Goal: Ask a question

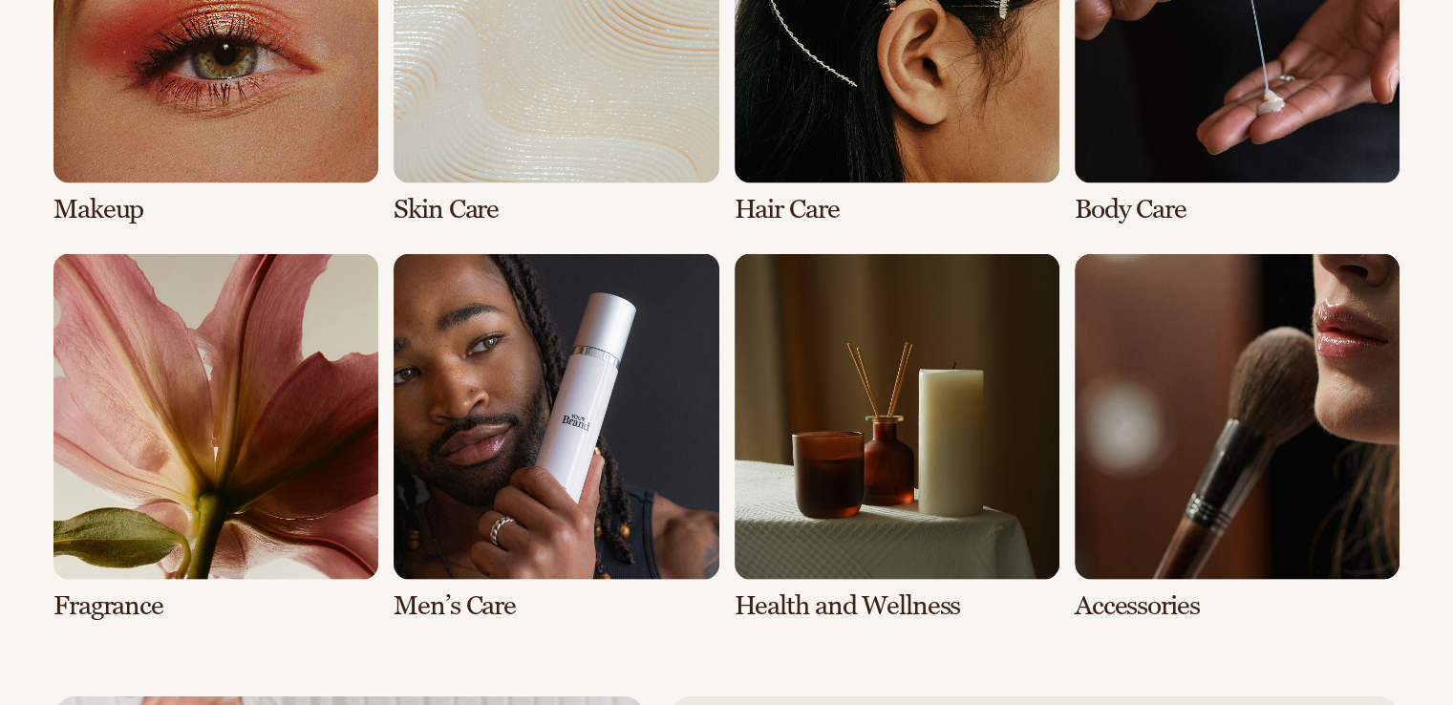
scroll to position [3717, 0]
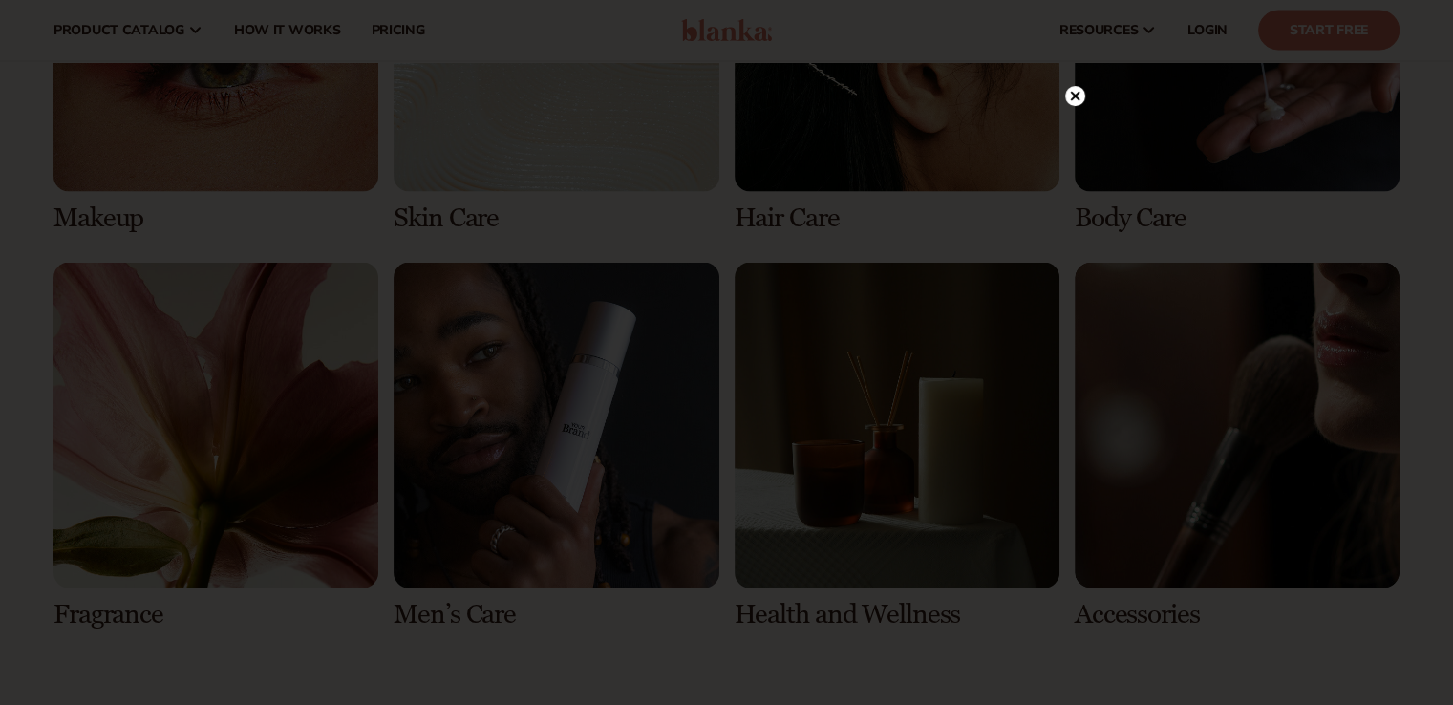
click at [1080, 90] on circle at bounding box center [1075, 96] width 20 height 20
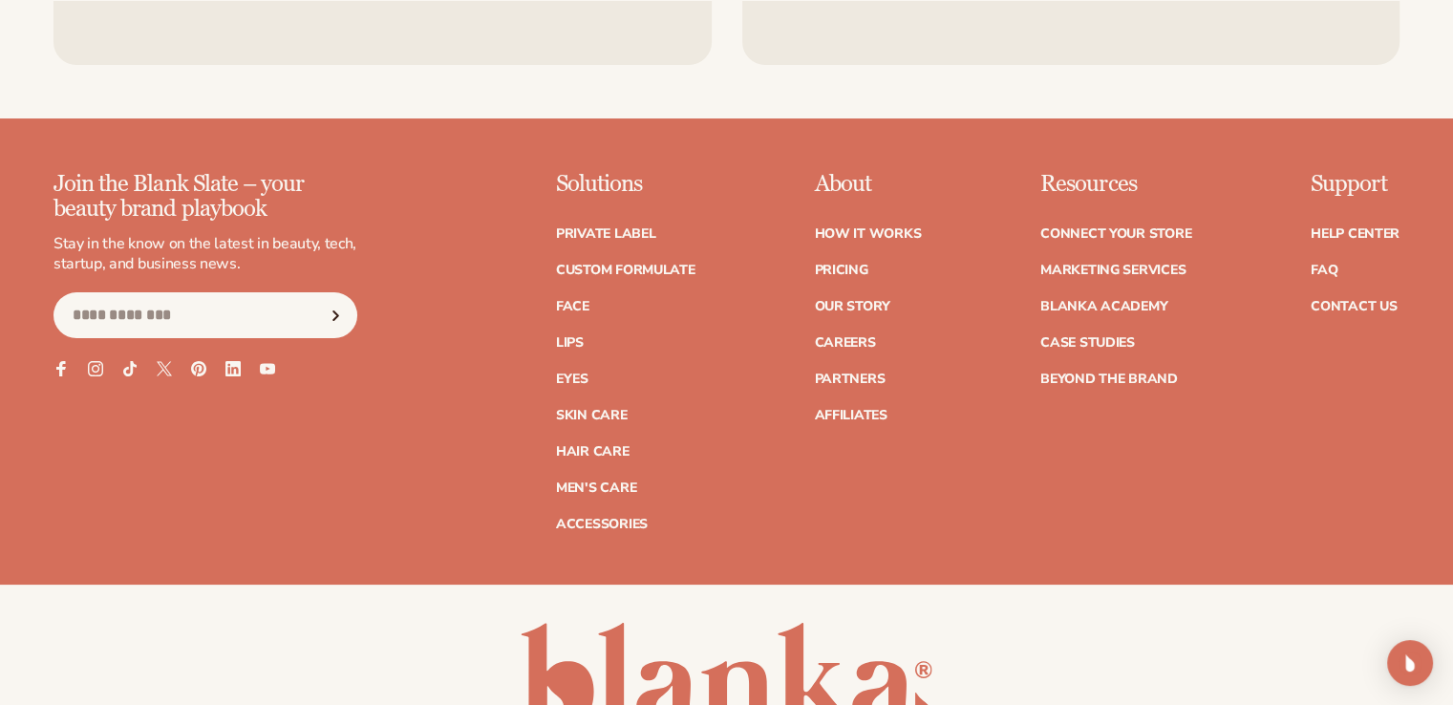
scroll to position [7443, 0]
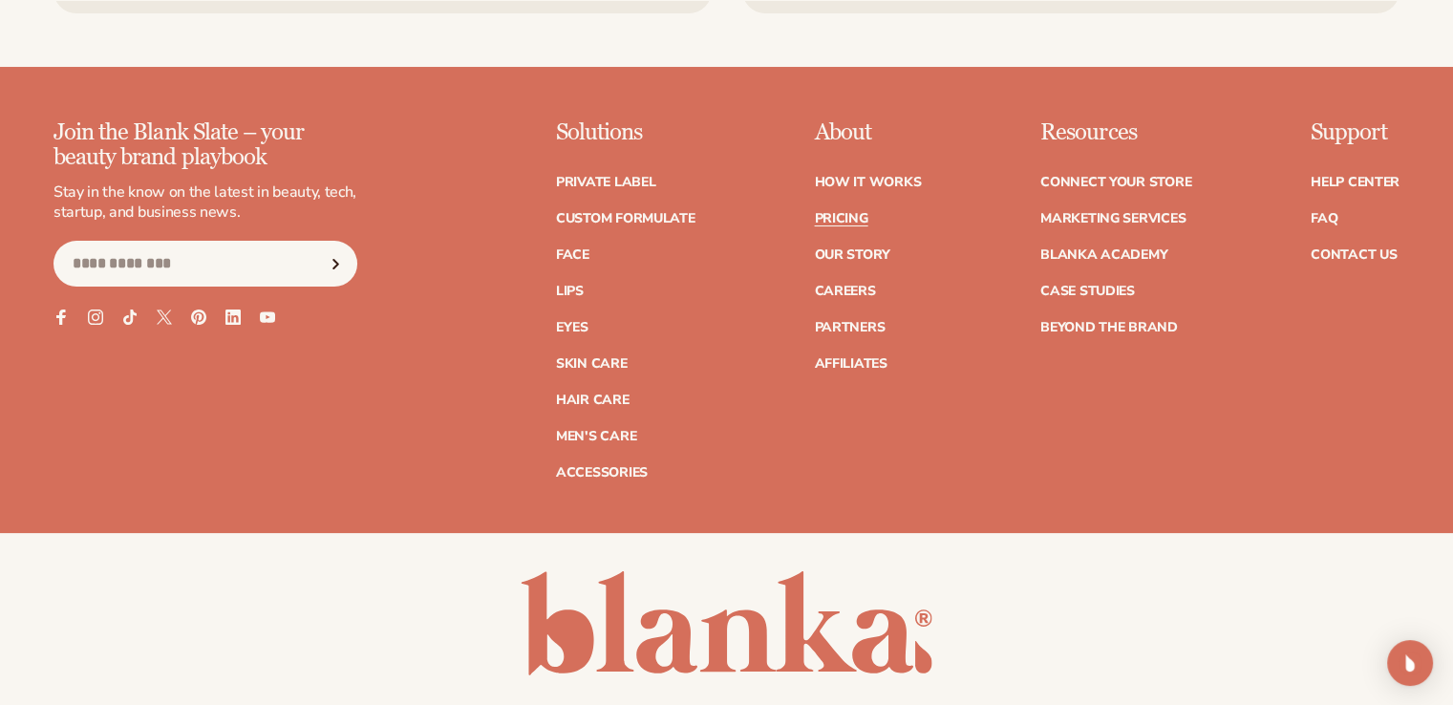
click at [836, 213] on link "Pricing" at bounding box center [840, 218] width 53 height 13
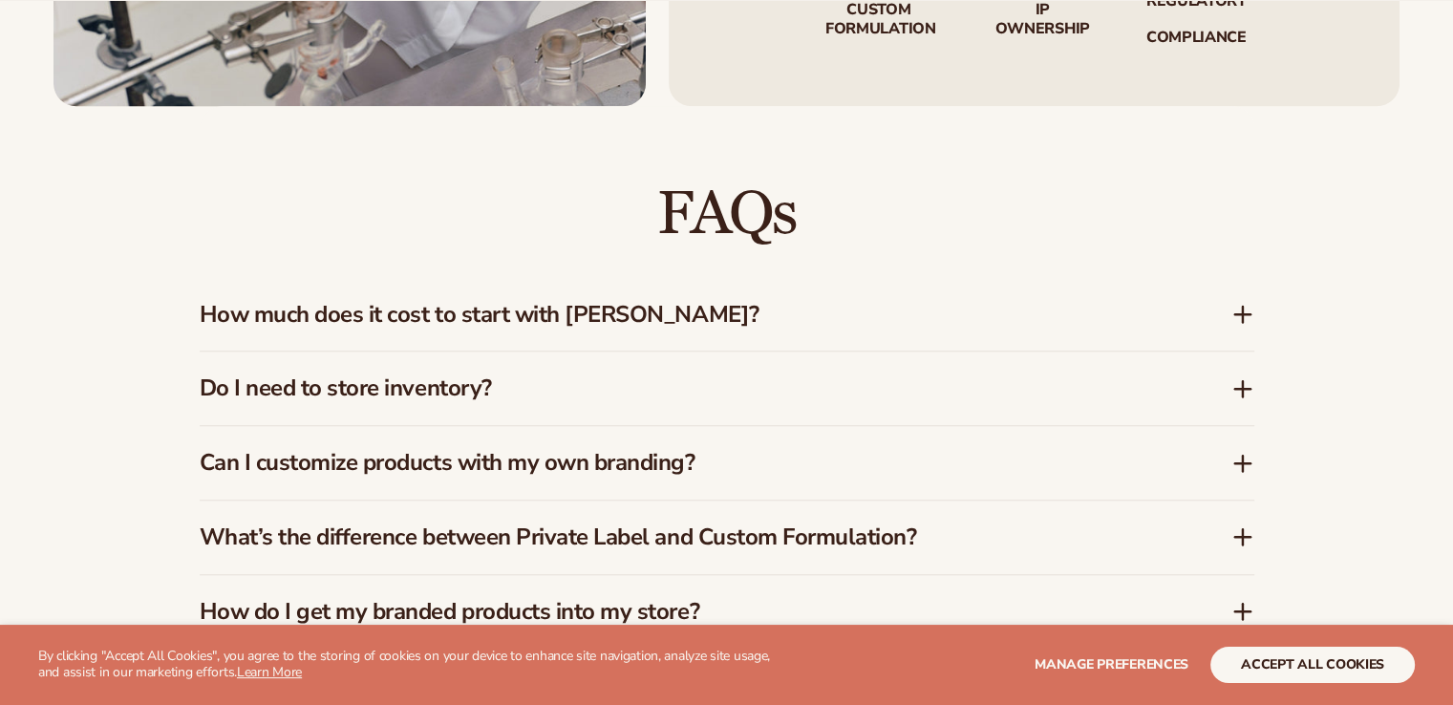
scroll to position [1529, 0]
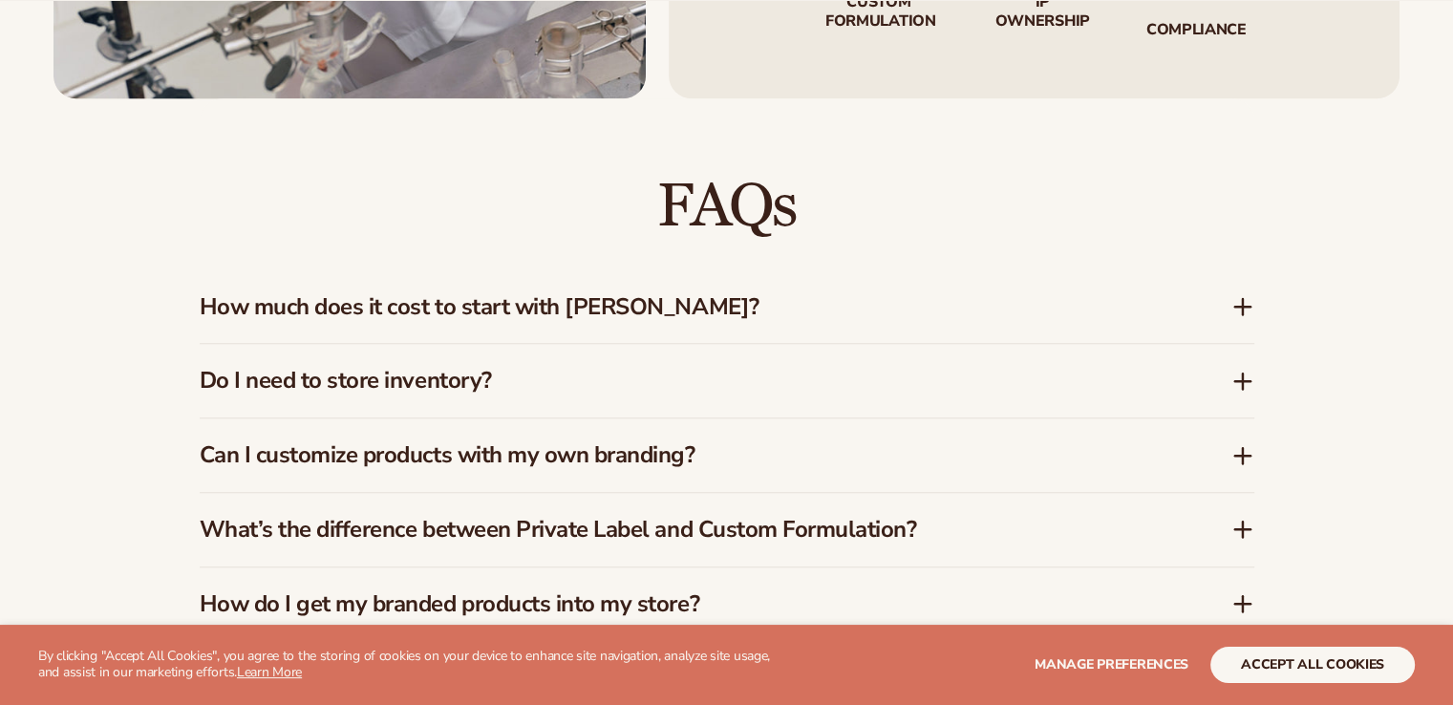
click at [715, 318] on h3 "How much does it cost to start with Blanka?" at bounding box center [687, 307] width 974 height 28
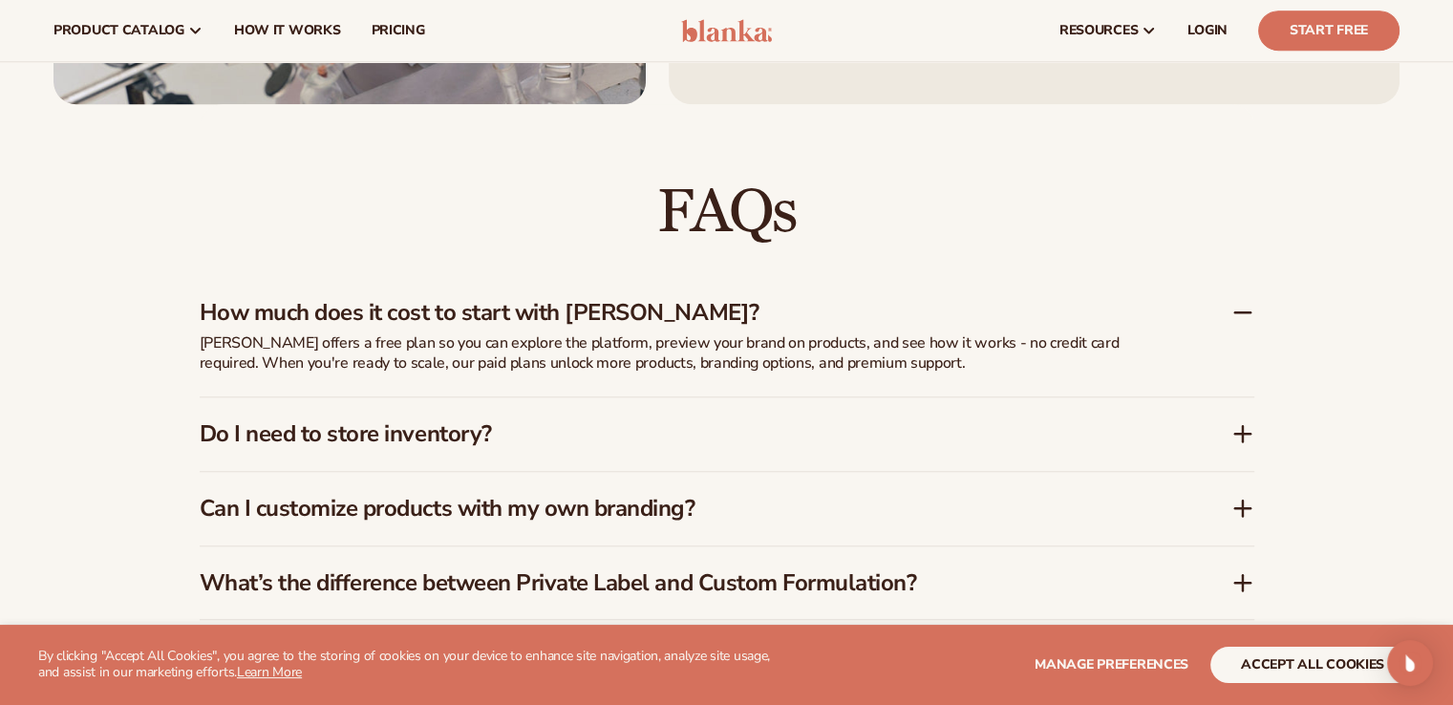
scroll to position [2650, 0]
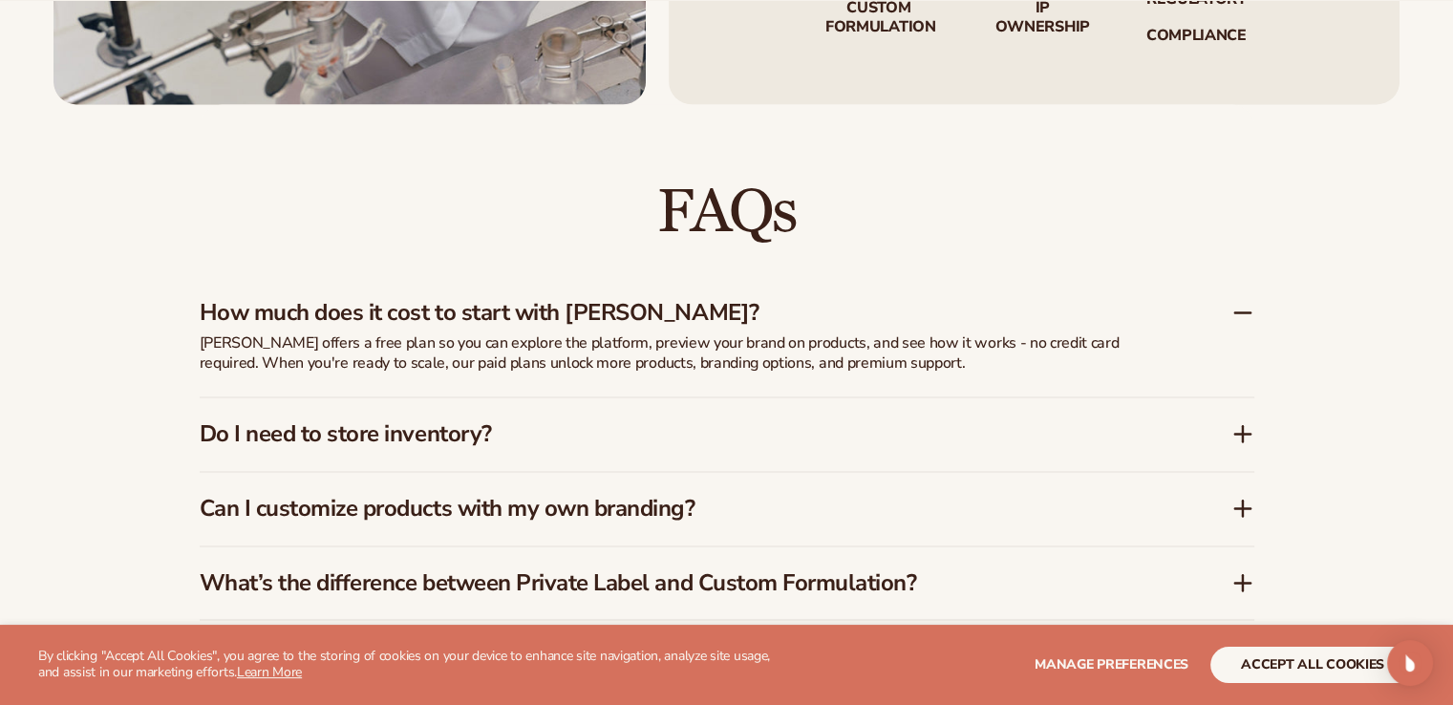
click at [433, 439] on h3 "Do I need to store inventory?" at bounding box center [687, 434] width 974 height 28
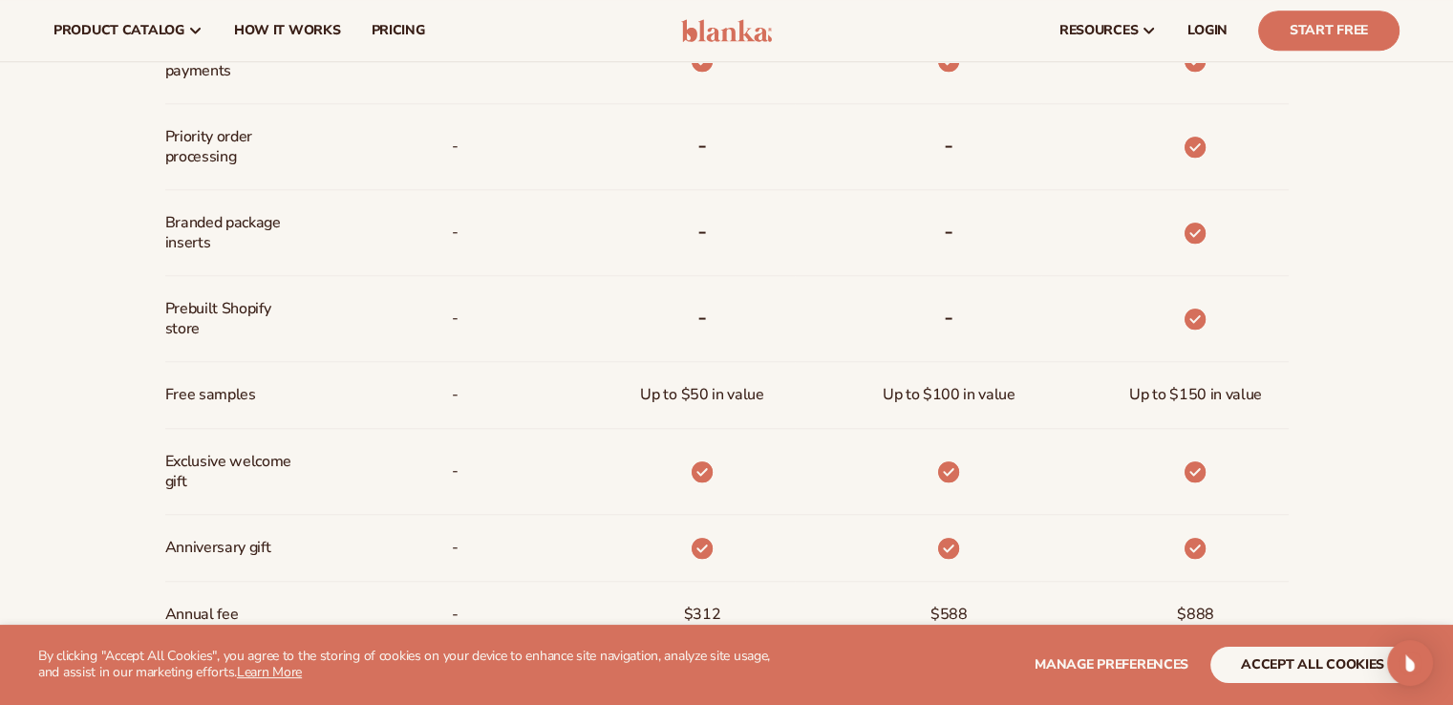
scroll to position [931, 0]
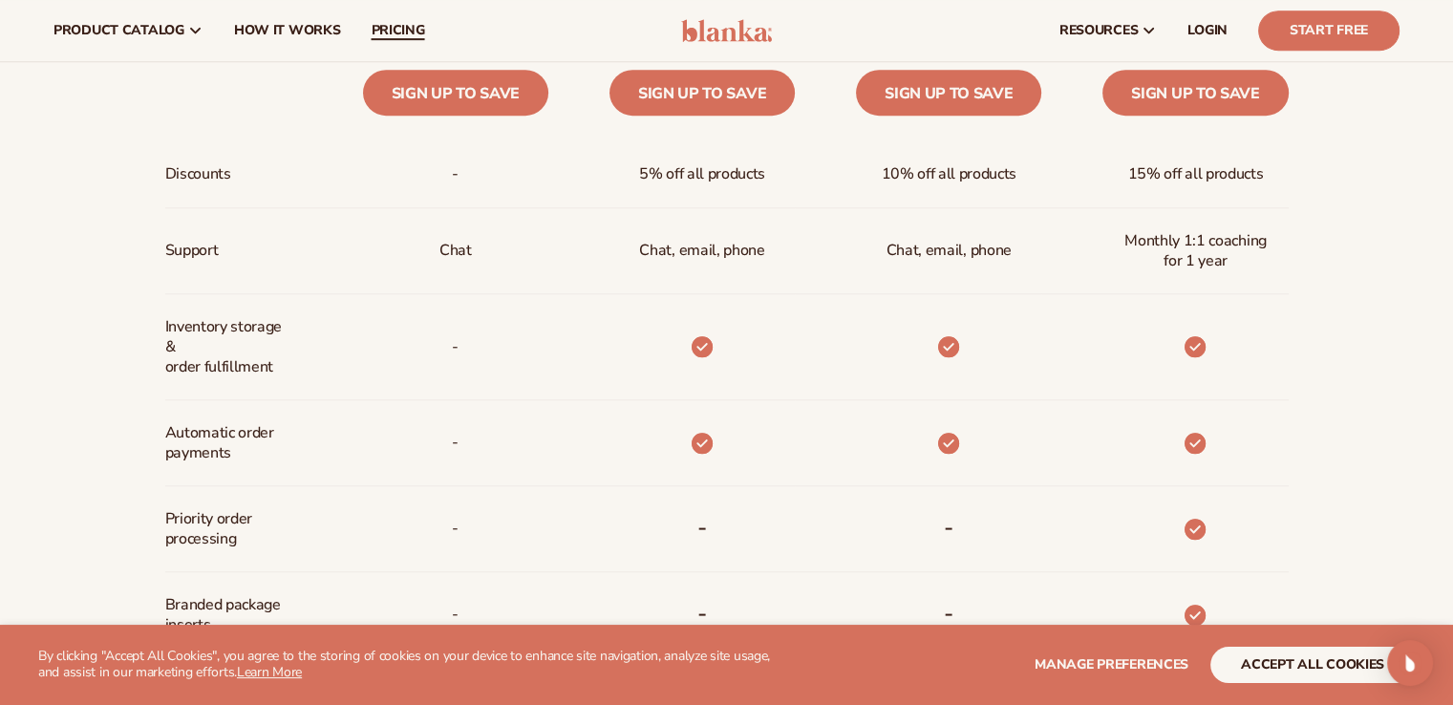
click at [401, 28] on span "pricing" at bounding box center [397, 30] width 53 height 15
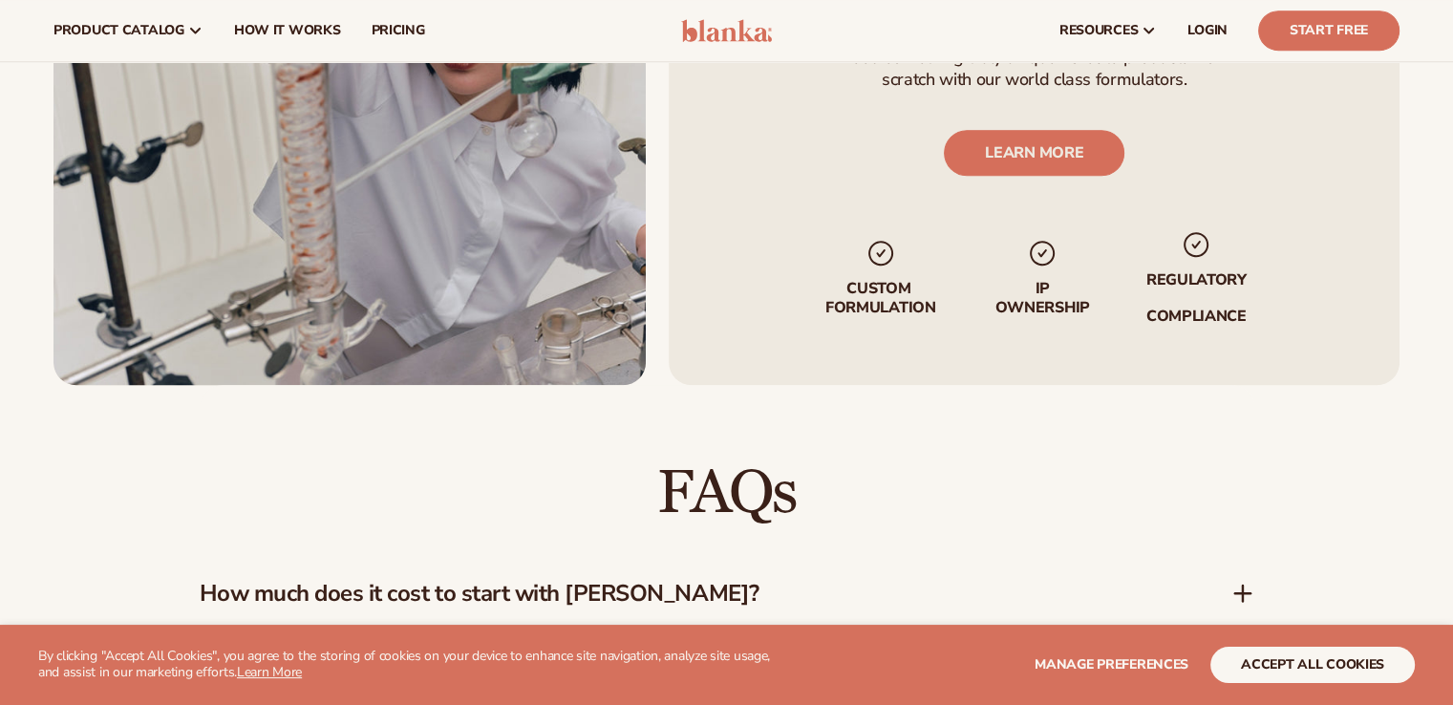
scroll to position [669, 0]
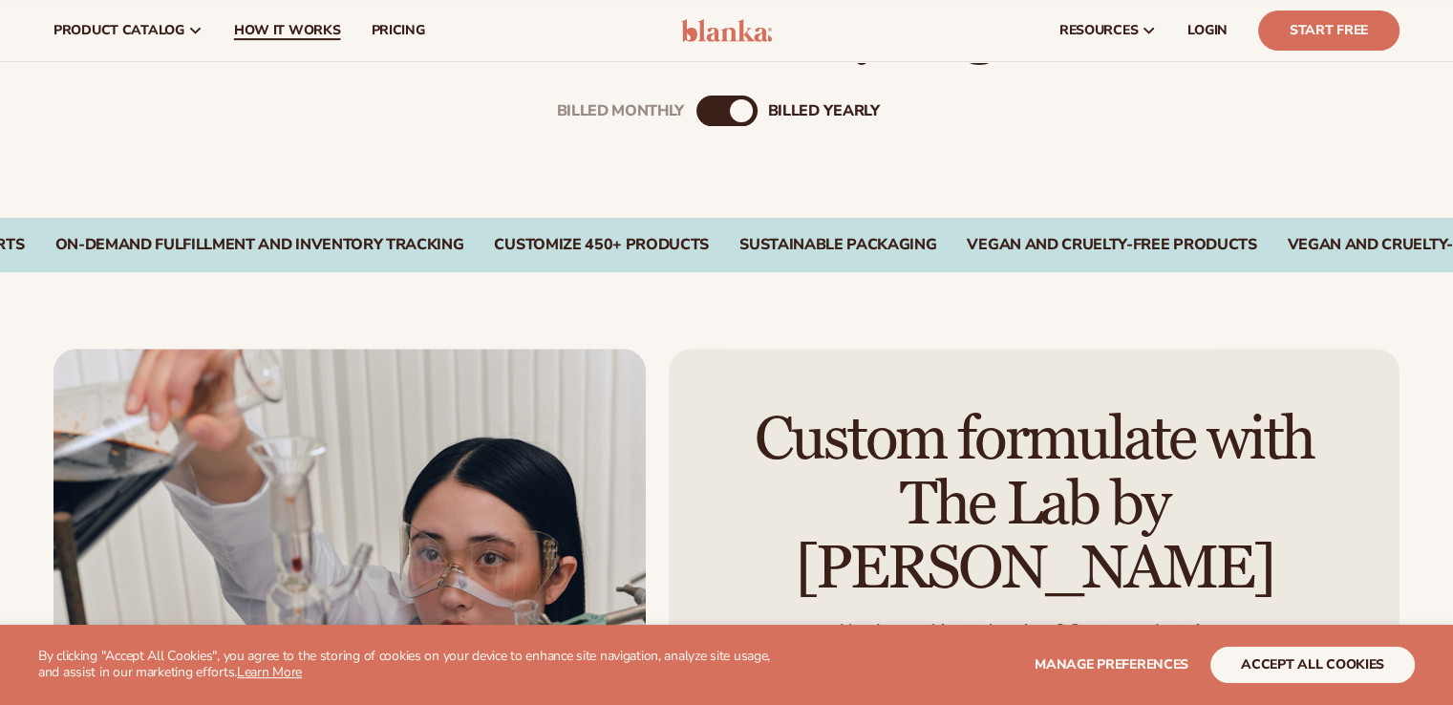
click at [274, 26] on span "How It Works" at bounding box center [287, 30] width 107 height 15
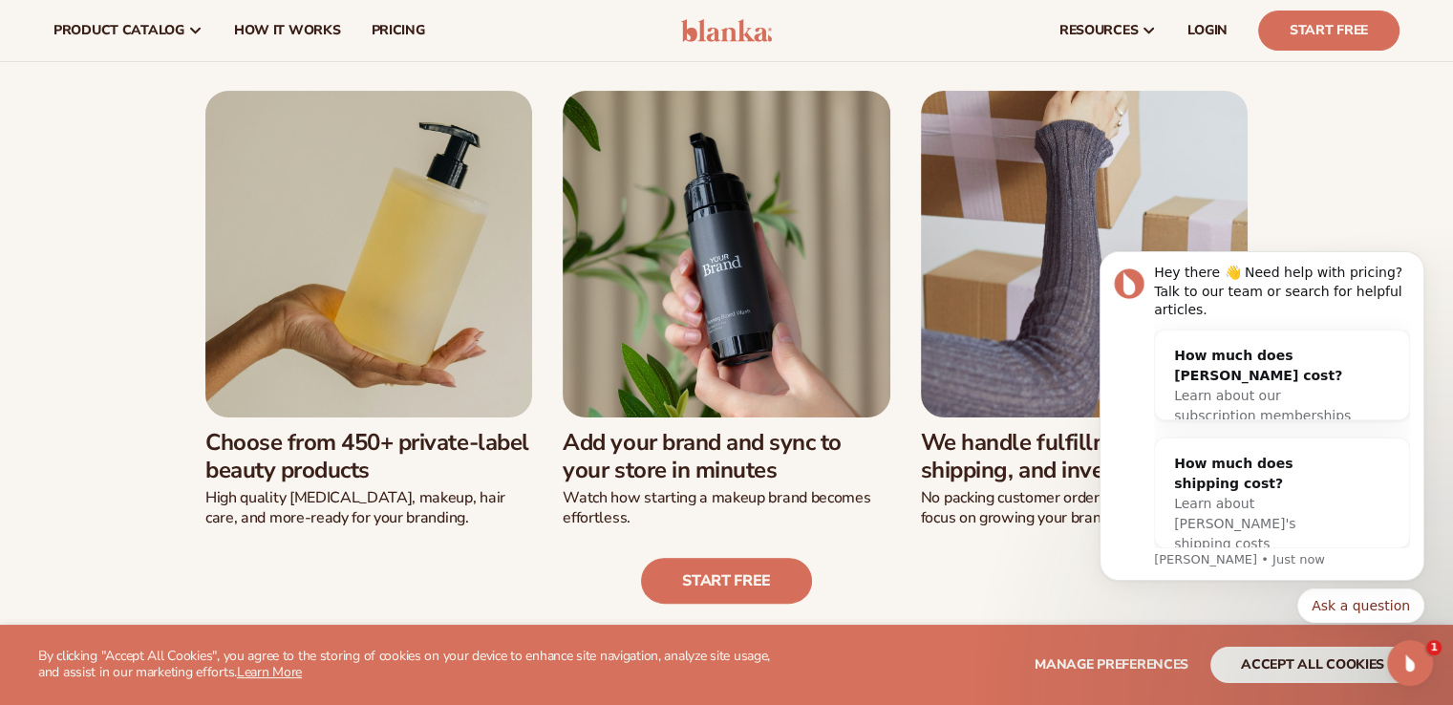
scroll to position [378, 0]
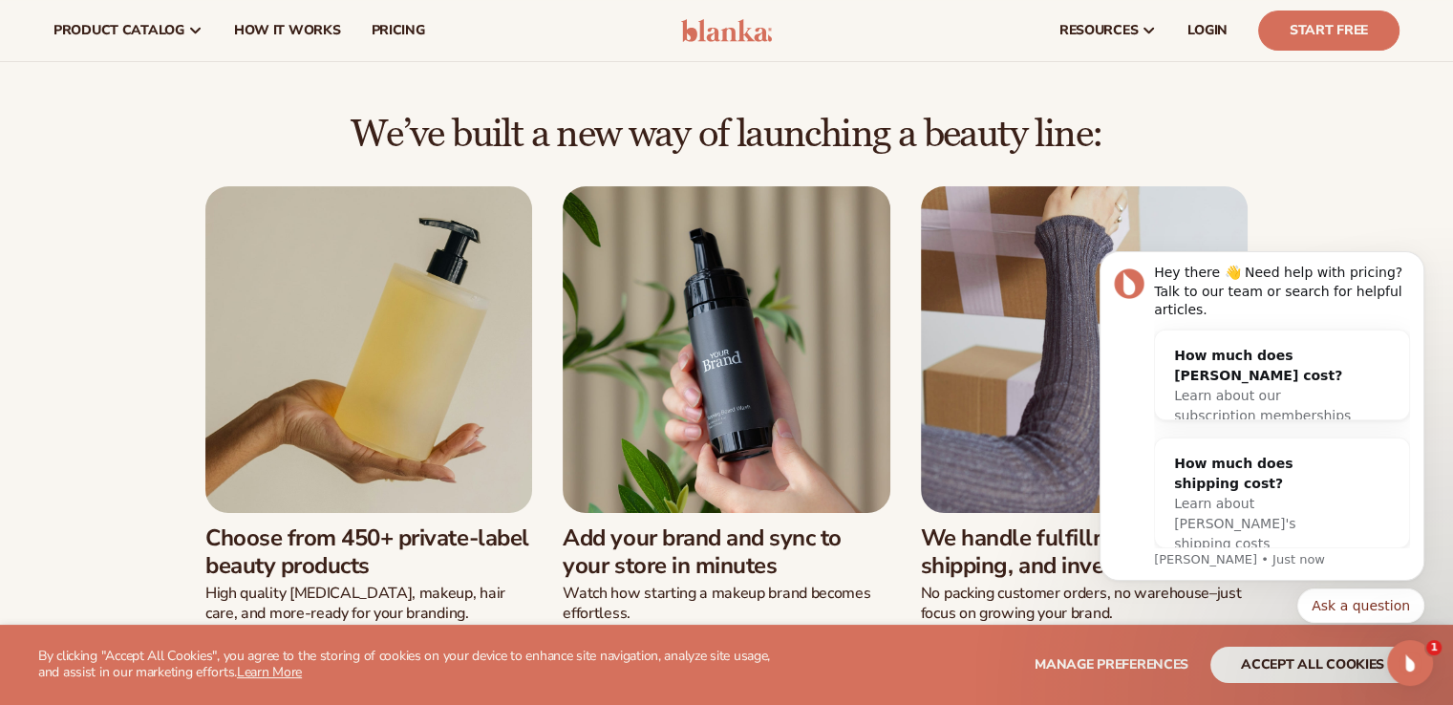
click at [1344, 217] on body "Hey there 👋 Need help with pricing? Talk to our team or search for helpful arti…" at bounding box center [1262, 430] width 367 height 431
click at [1420, 263] on icon "Dismiss notification" at bounding box center [1419, 257] width 11 height 11
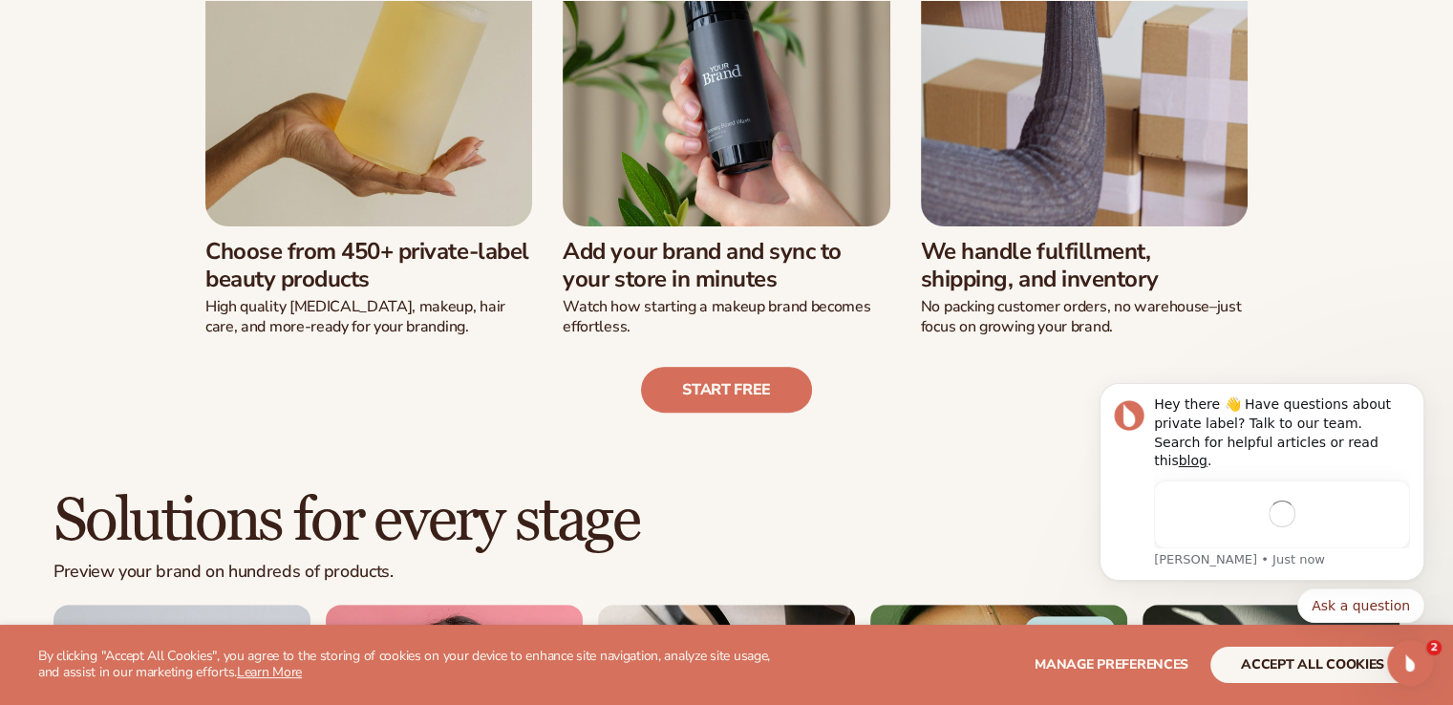
scroll to position [0, 0]
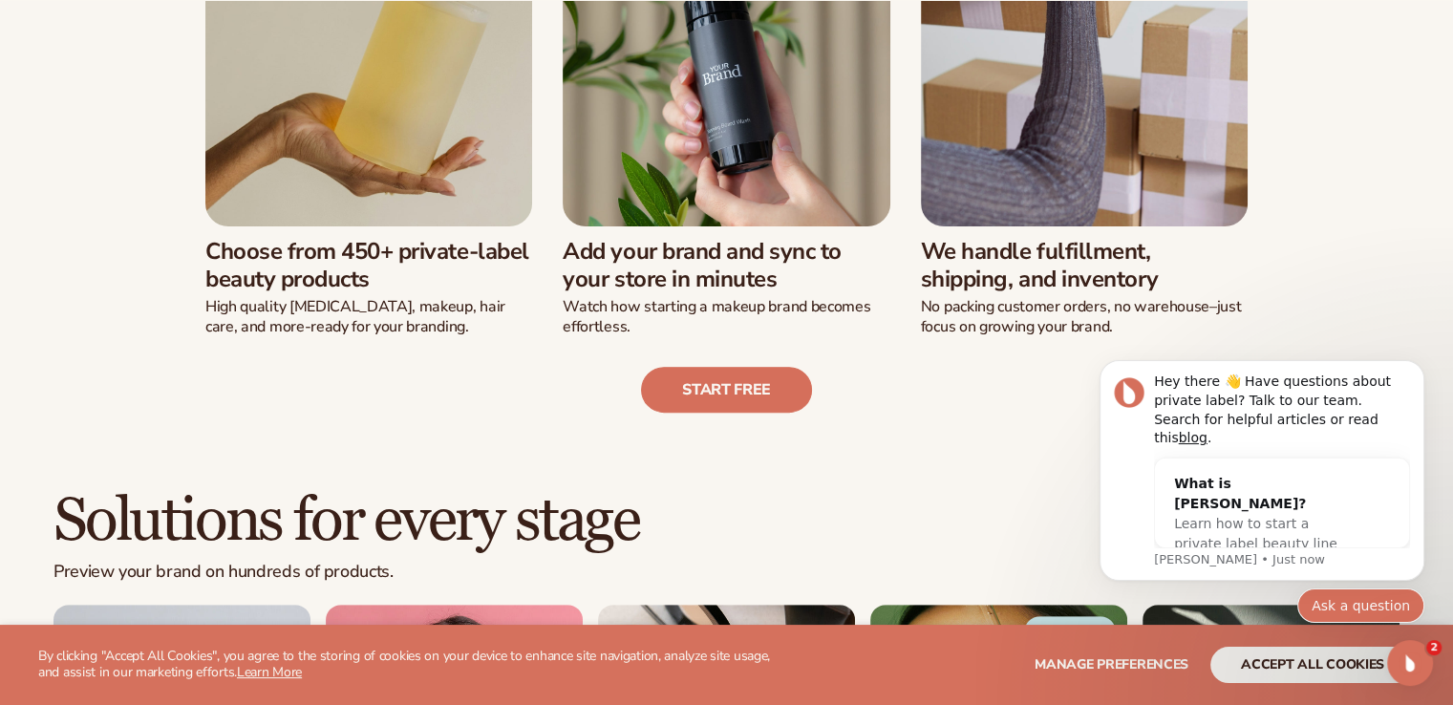
click at [1341, 606] on button "Ask a question" at bounding box center [1360, 605] width 127 height 34
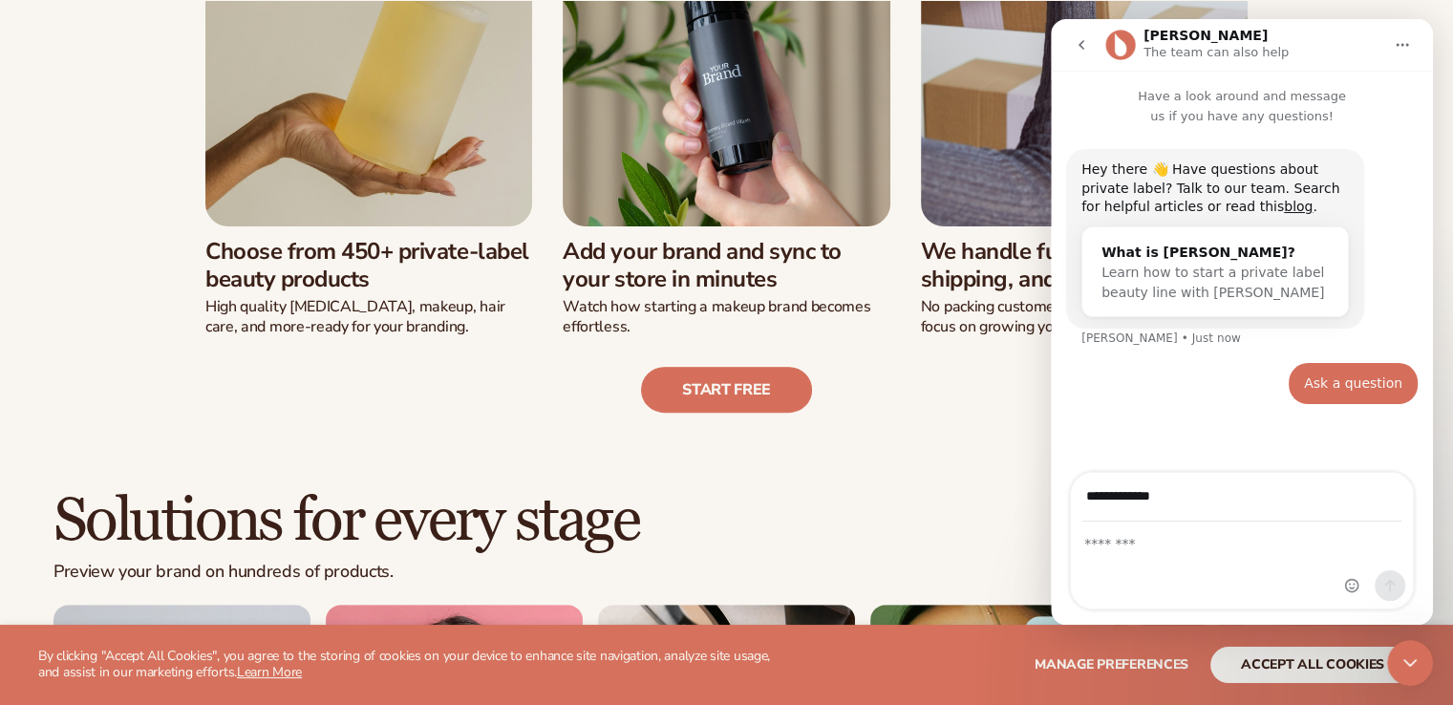
type input "**********"
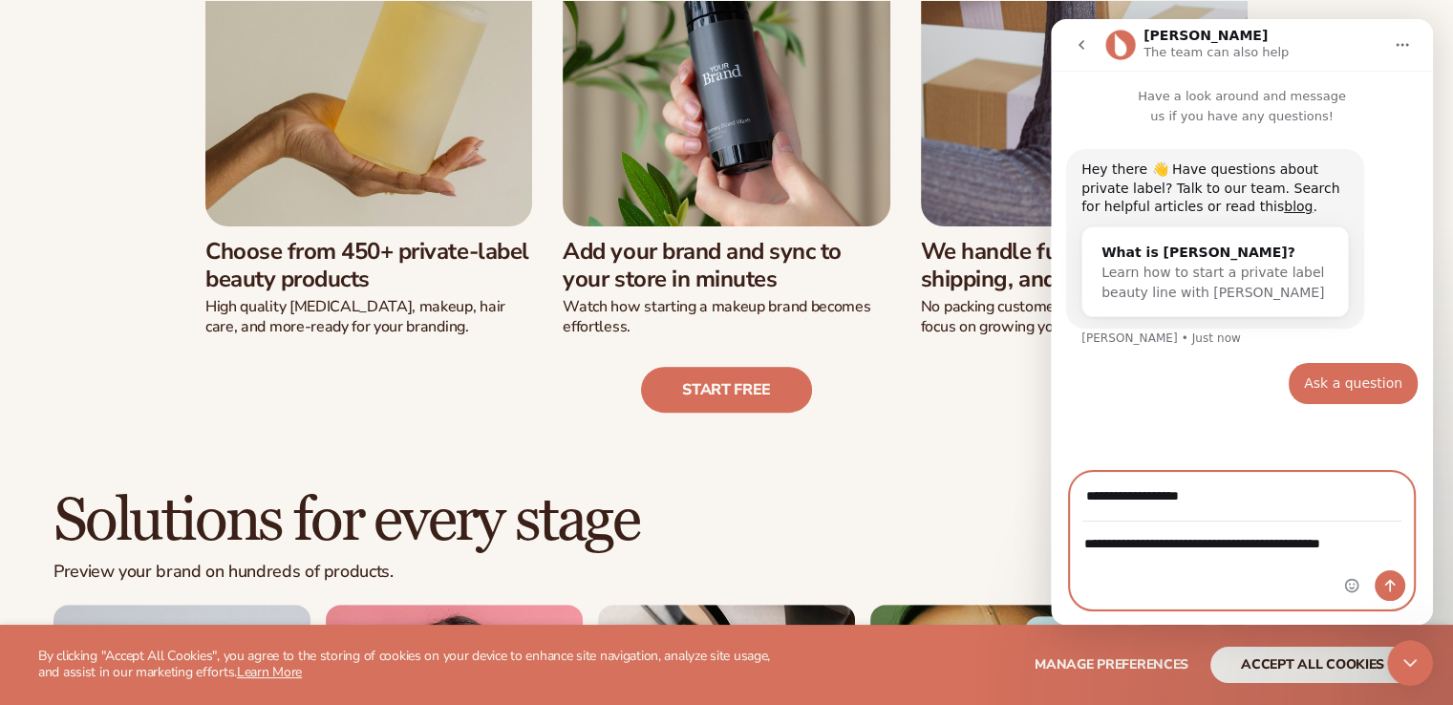
type textarea "**********"
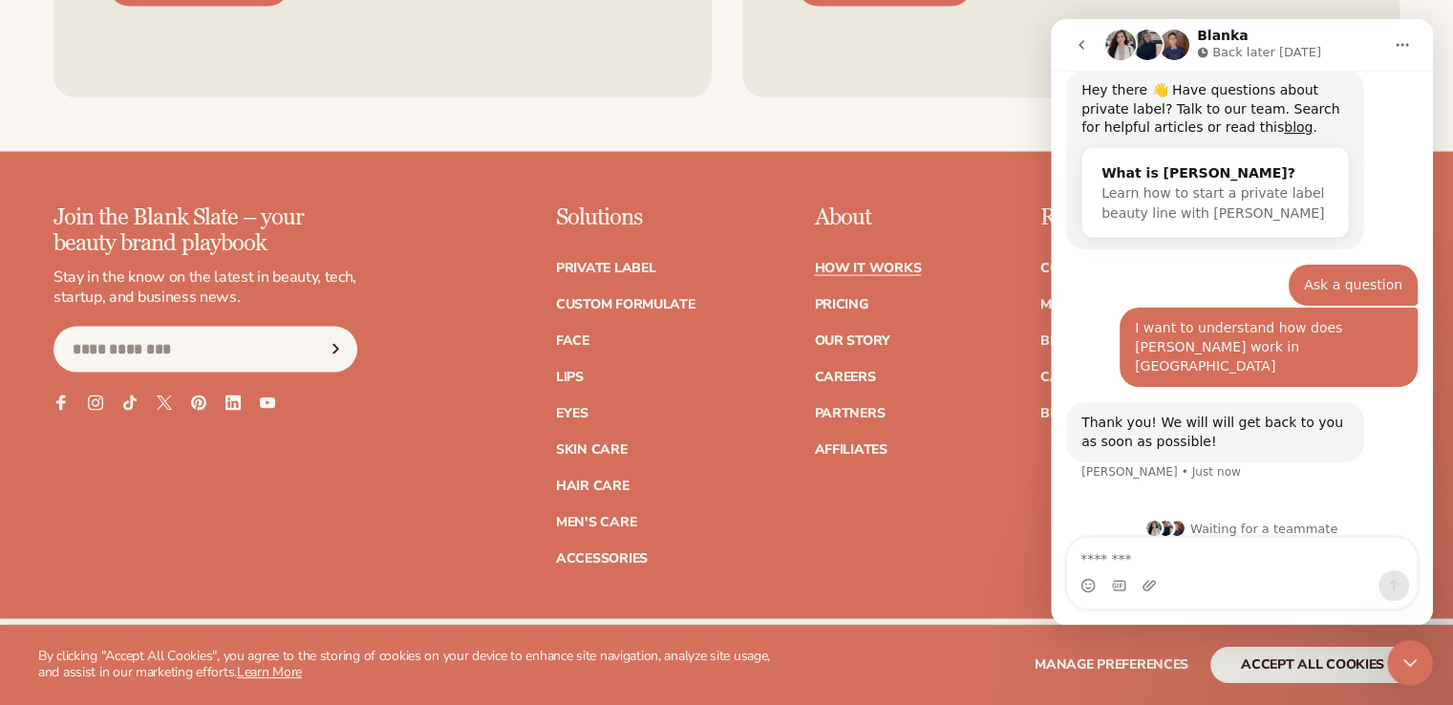
scroll to position [4009, 0]
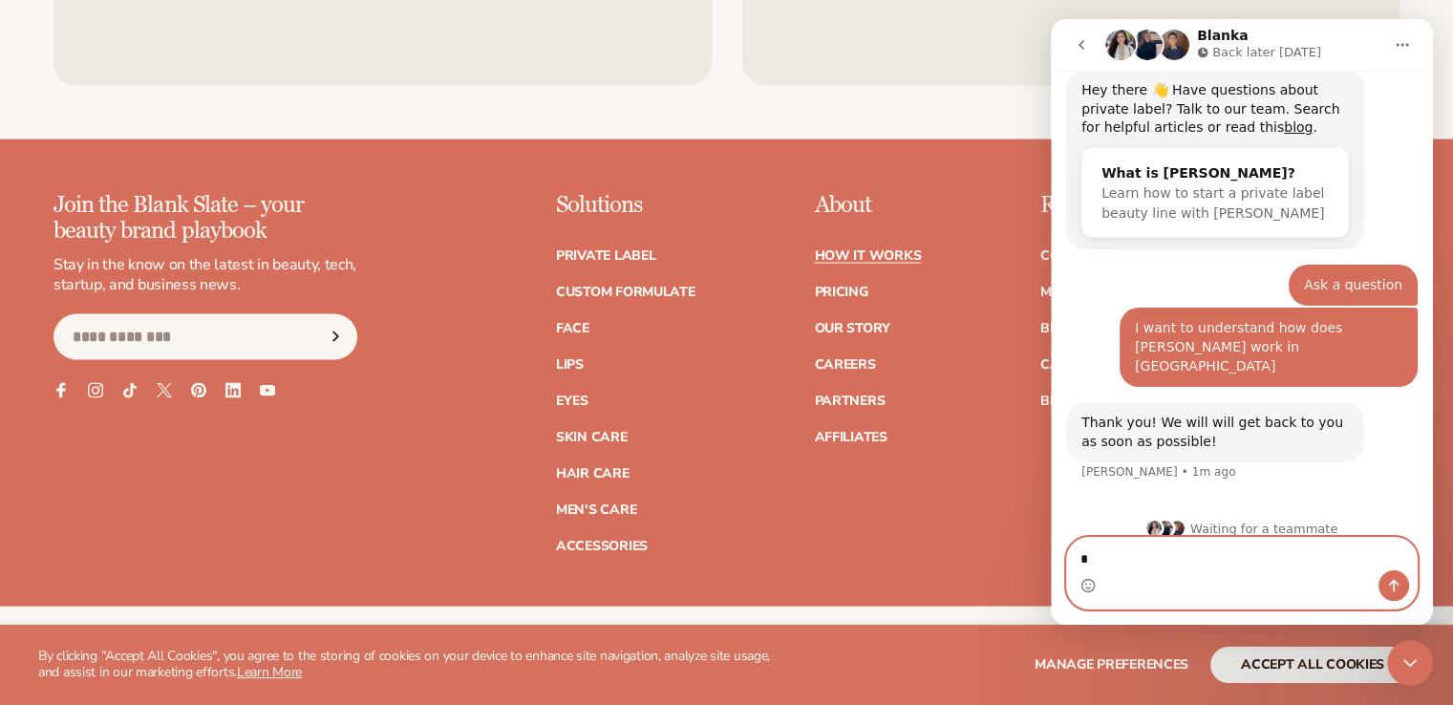
type textarea "**"
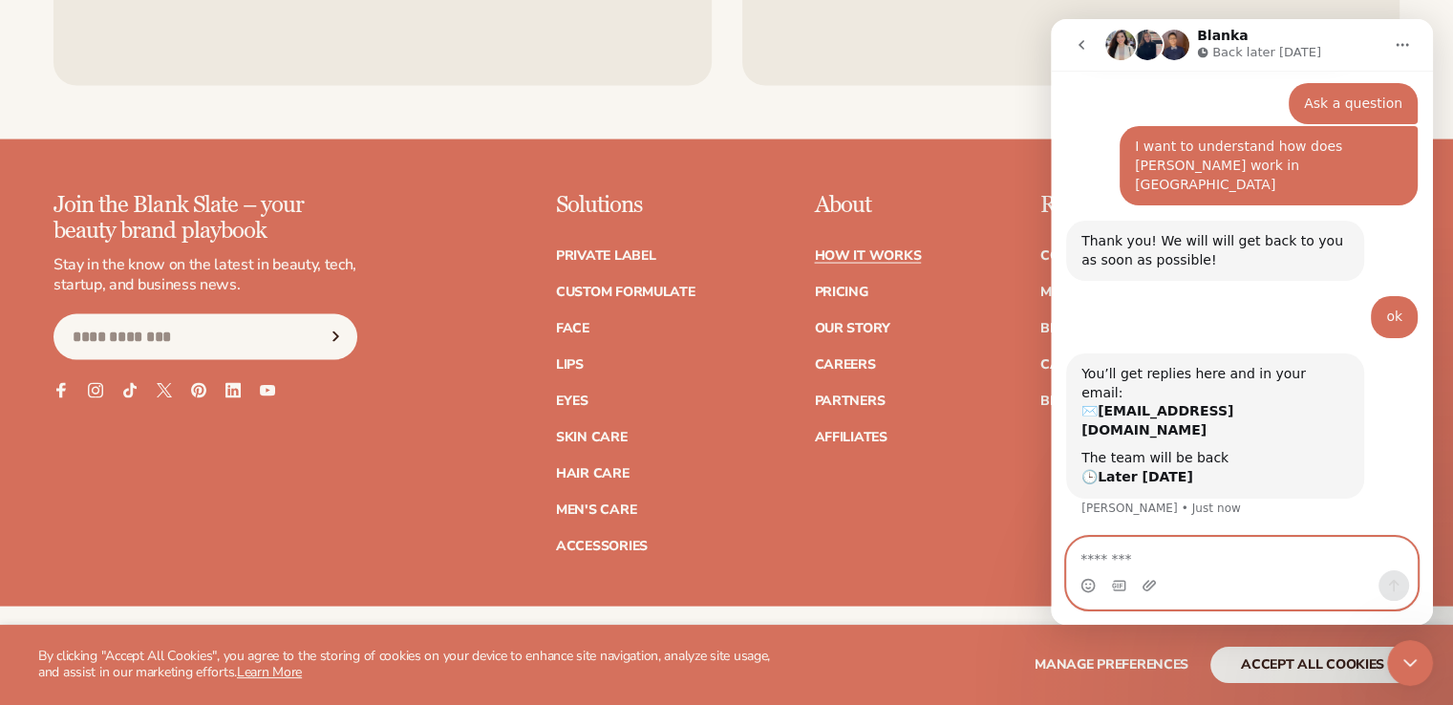
scroll to position [259, 0]
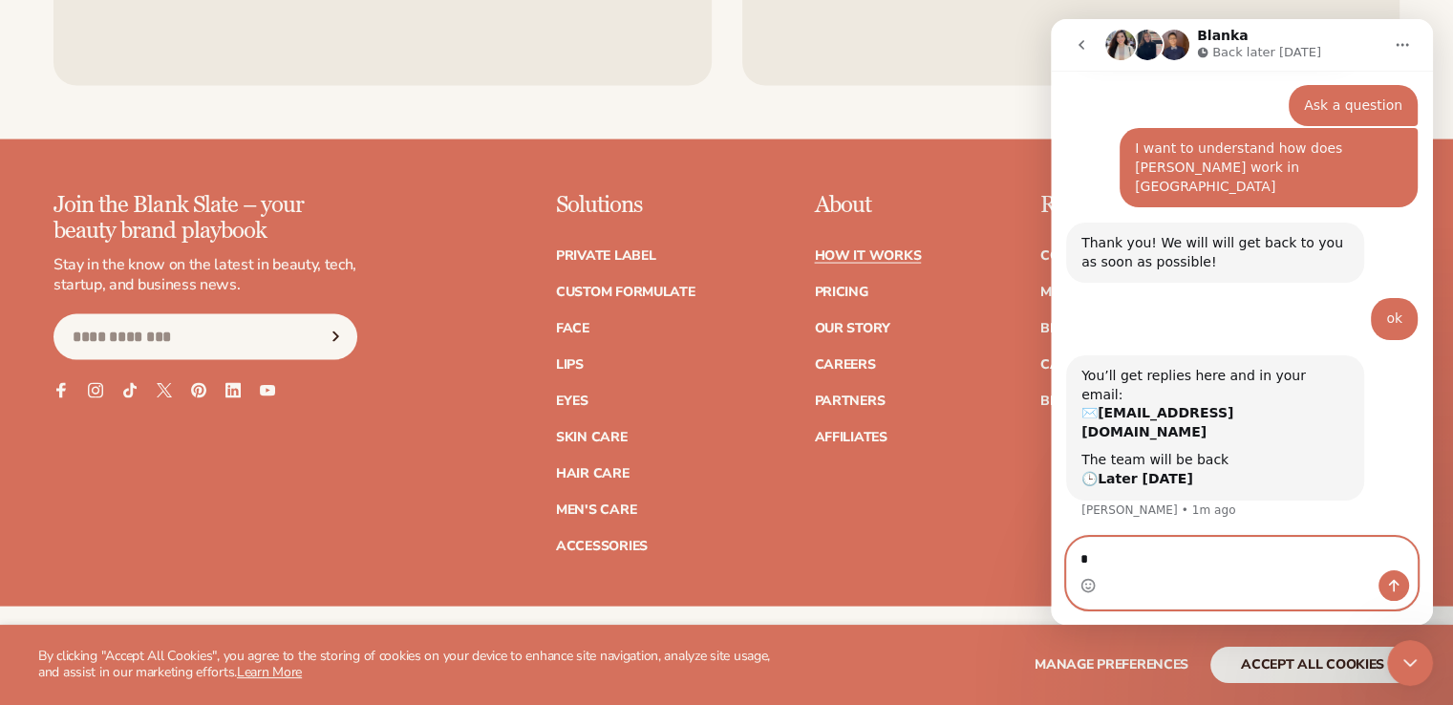
type textarea "**"
